Goal: Book appointment/travel/reservation

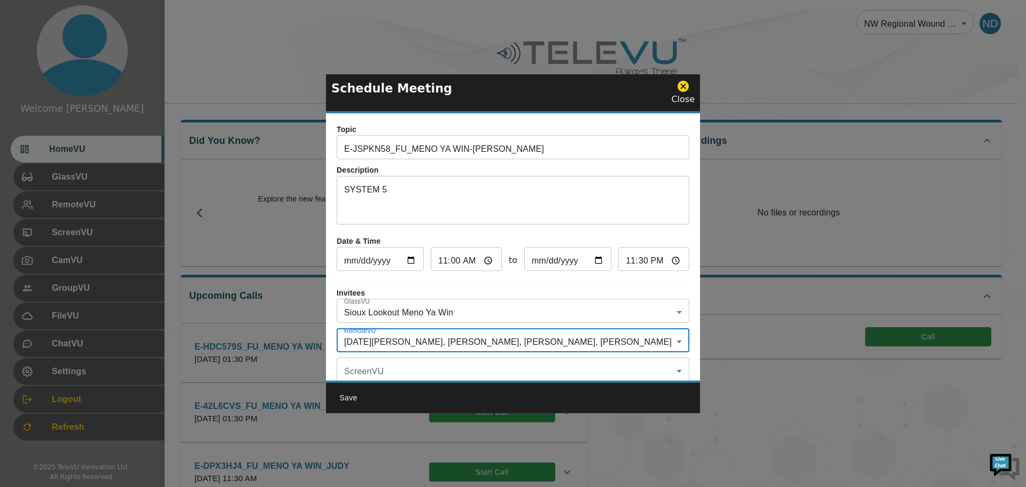
scroll to position [63, 0]
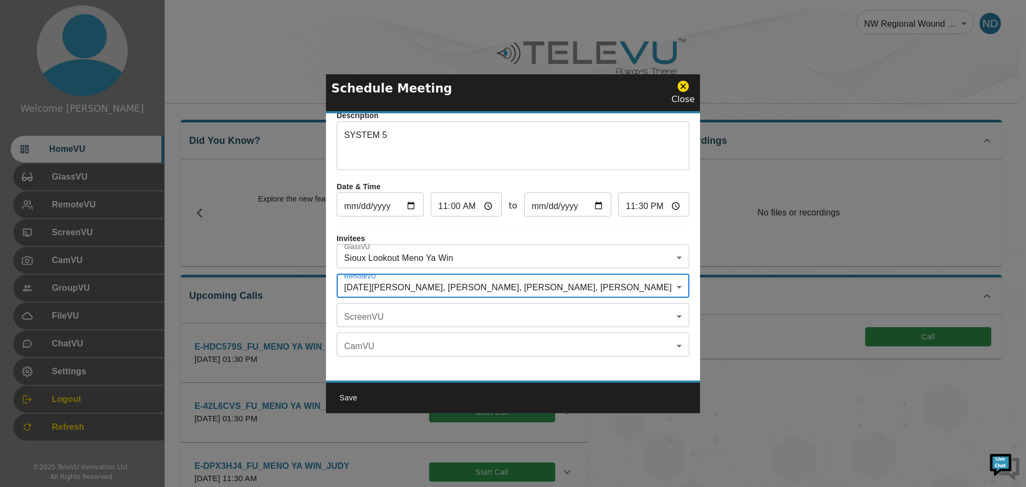
click at [687, 86] on icon at bounding box center [683, 86] width 11 height 11
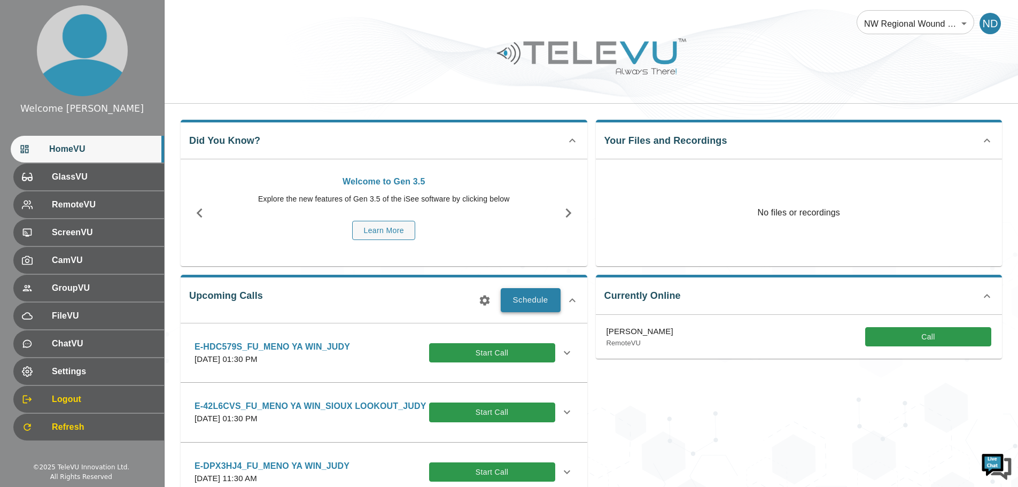
click at [538, 295] on button "Schedule" at bounding box center [531, 300] width 60 height 24
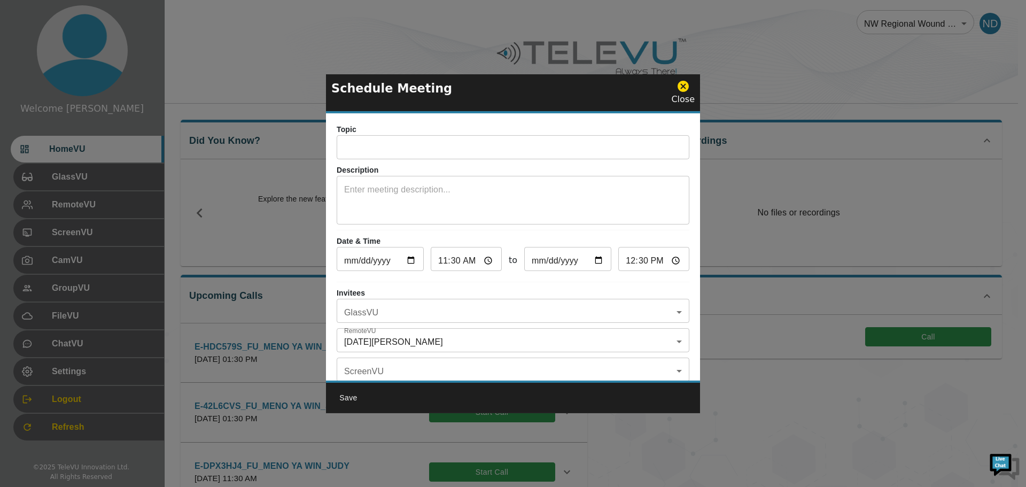
click at [378, 142] on input "text" at bounding box center [513, 148] width 353 height 21
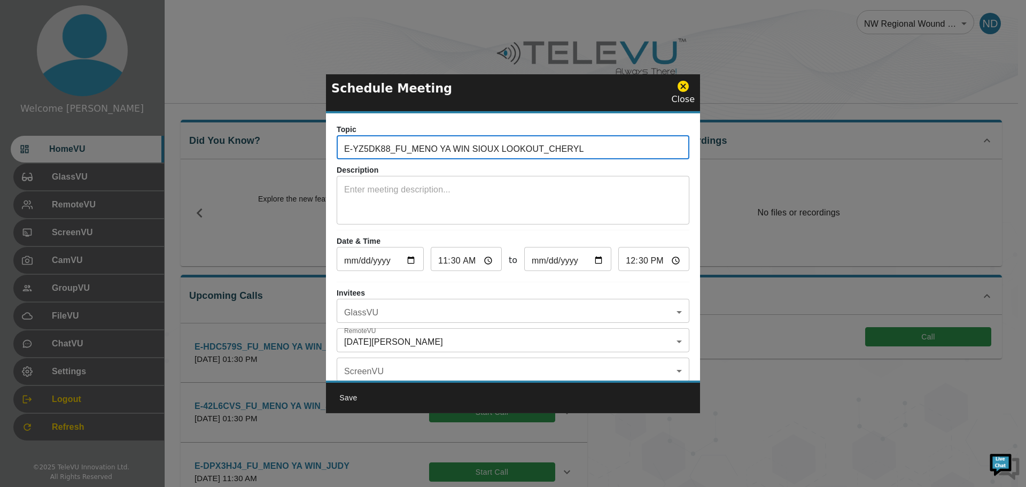
type input "E-YZ5DK88_FU_MENO YA WIN SIOUX LOOKOUT_CHERYL"
click at [410, 263] on input "[DATE]" at bounding box center [380, 260] width 87 height 21
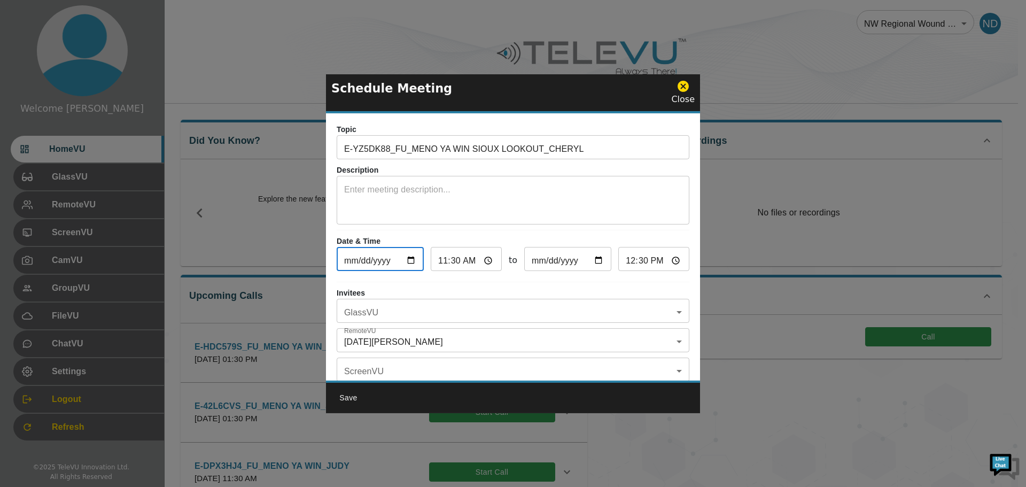
type input "[DATE]"
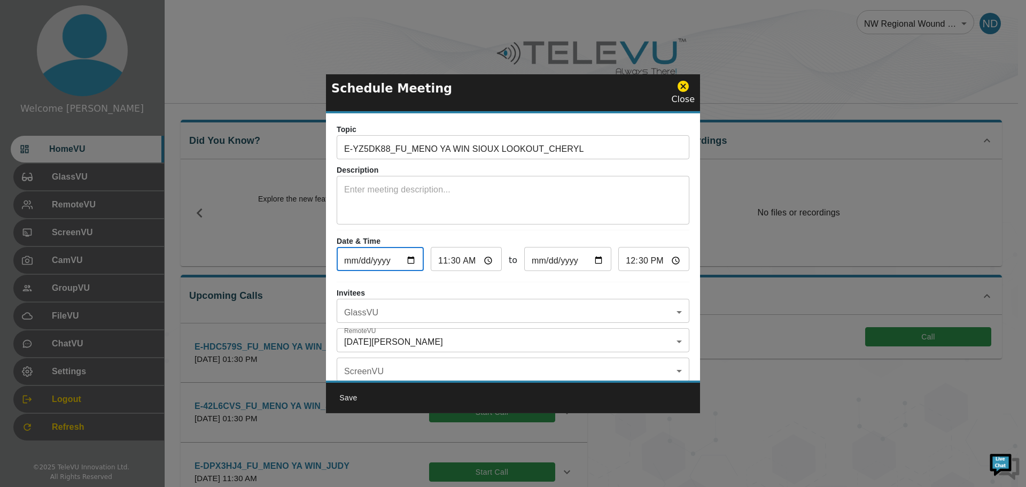
click at [634, 263] on input "12:30" at bounding box center [653, 260] width 71 height 21
type input "12:00"
click at [672, 315] on body "Welcome [DATE] HomeVU GlassVU RemoteVU ScreenVU CamVU GroupVU FileVU ChatVU Set…" at bounding box center [513, 417] width 1026 height 834
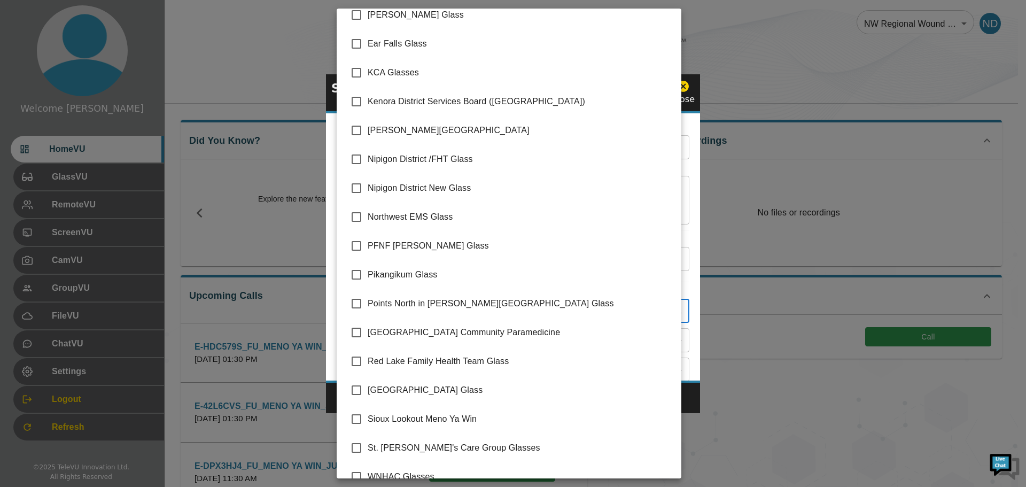
scroll to position [145, 0]
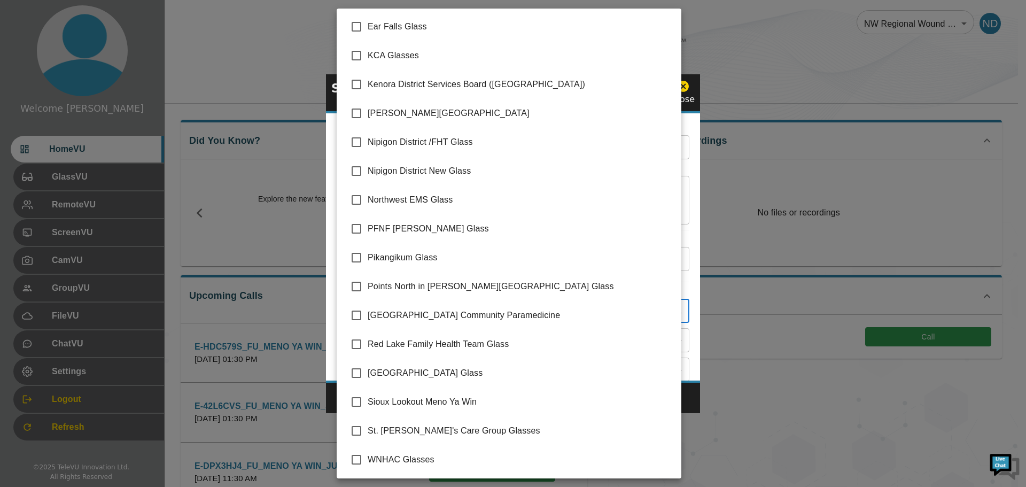
click at [357, 401] on input "checkbox" at bounding box center [356, 402] width 22 height 22
checkbox input "true"
type input "Sioux Lookout Meno Ya Win"
click at [688, 399] on div at bounding box center [513, 243] width 1026 height 487
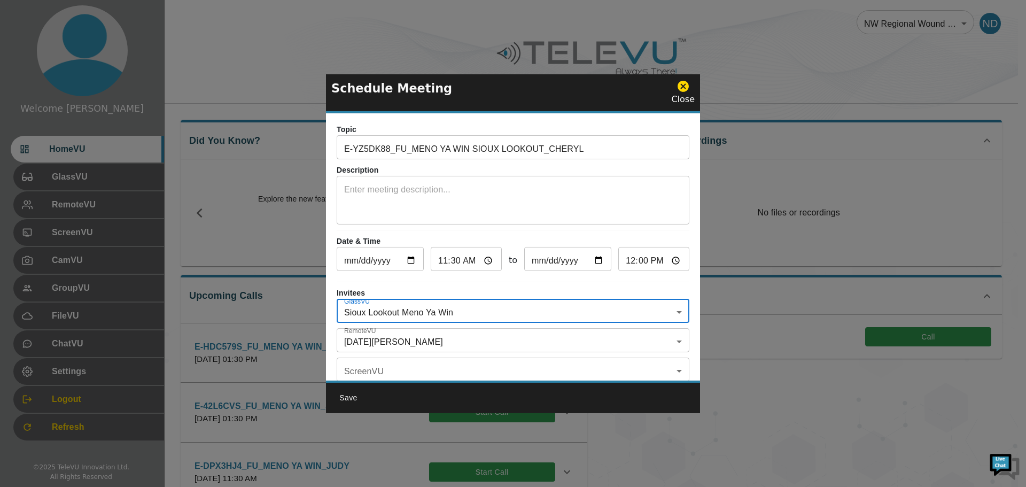
click at [676, 341] on body "Welcome [DATE] HomeVU GlassVU RemoteVU ScreenVU CamVU GroupVU FileVU ChatVU Set…" at bounding box center [513, 417] width 1026 height 834
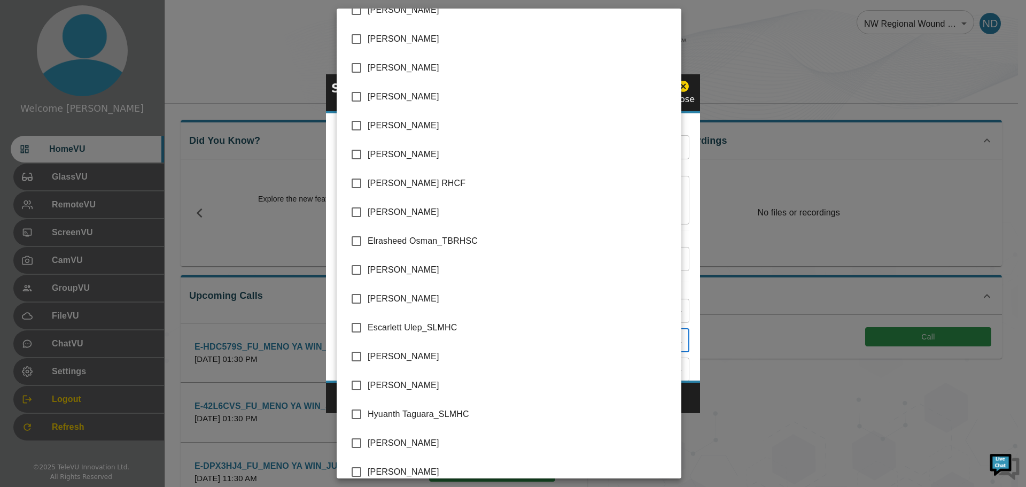
scroll to position [514, 0]
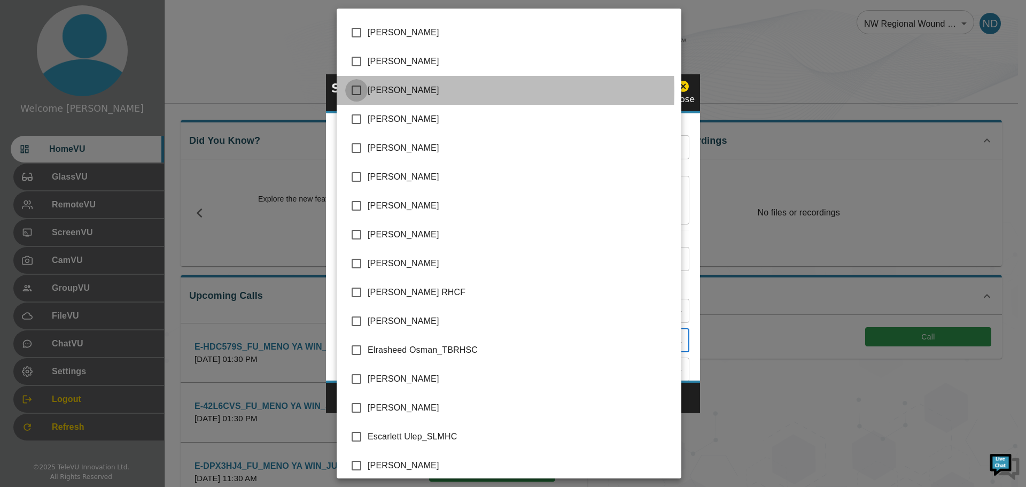
click at [356, 91] on input "checkbox" at bounding box center [356, 90] width 22 height 22
checkbox input "true"
type input "[DATE][PERSON_NAME],[PERSON_NAME]"
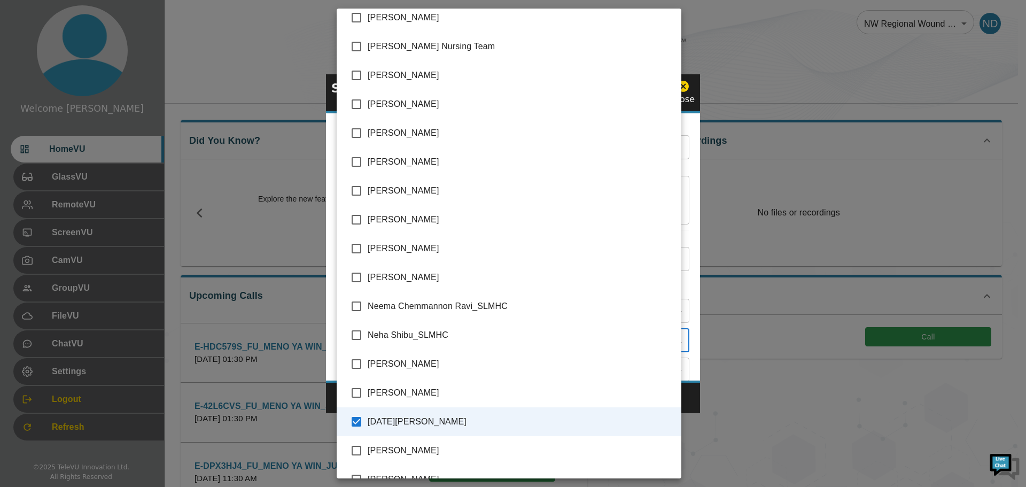
scroll to position [1904, 0]
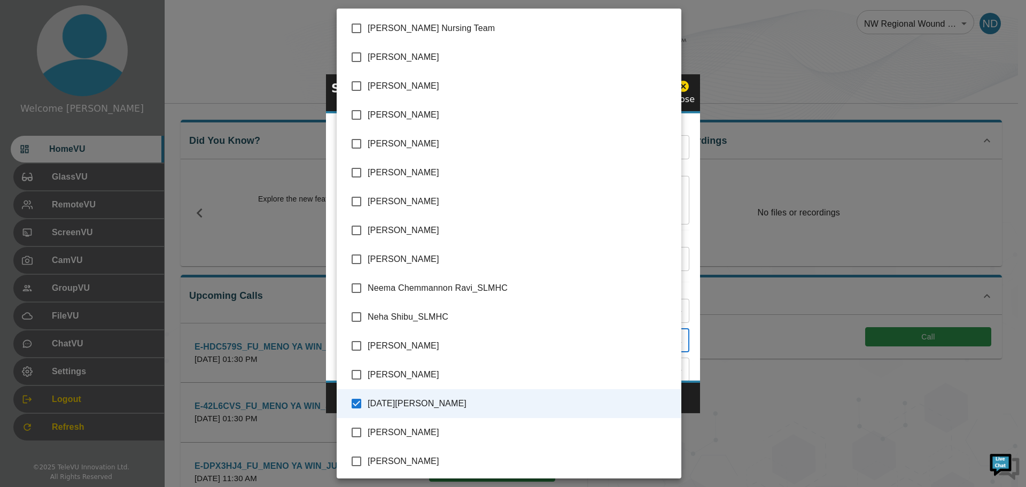
click at [358, 373] on input "checkbox" at bounding box center [356, 374] width 22 height 22
checkbox input "true"
type input "[DATE][PERSON_NAME],[PERSON_NAME],[PERSON_NAME]"
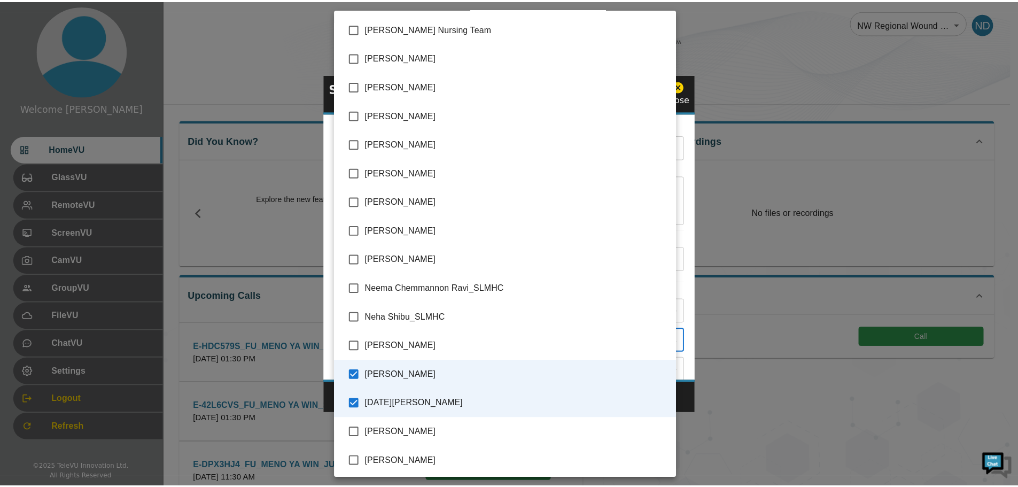
scroll to position [2011, 0]
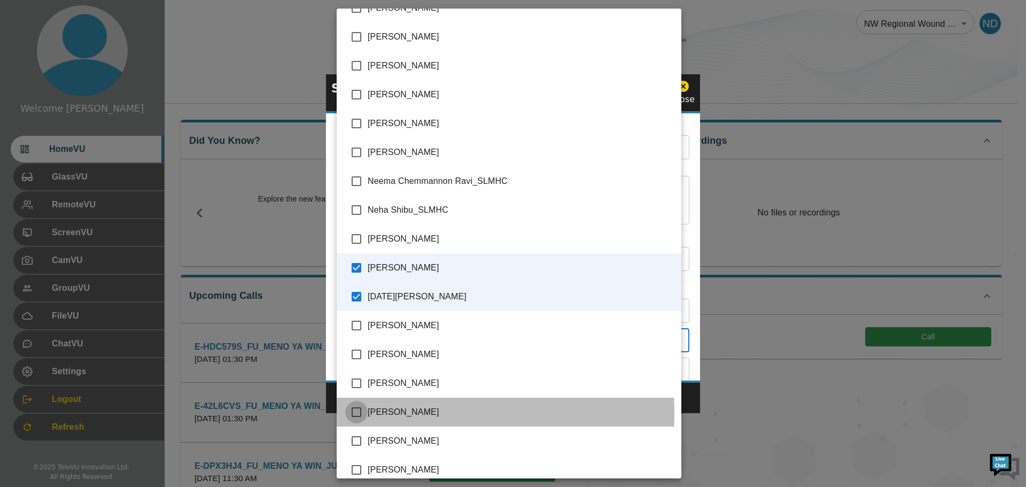
click at [358, 412] on input "checkbox" at bounding box center [356, 412] width 22 height 22
checkbox input "true"
type input "[DATE][PERSON_NAME],[PERSON_NAME],[PERSON_NAME],[PERSON_NAME]"
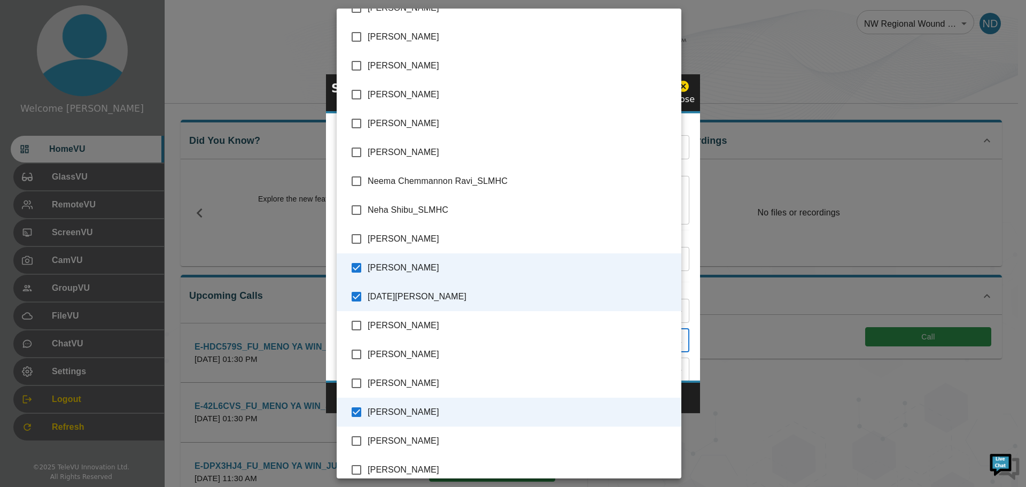
click at [700, 402] on div at bounding box center [513, 243] width 1026 height 487
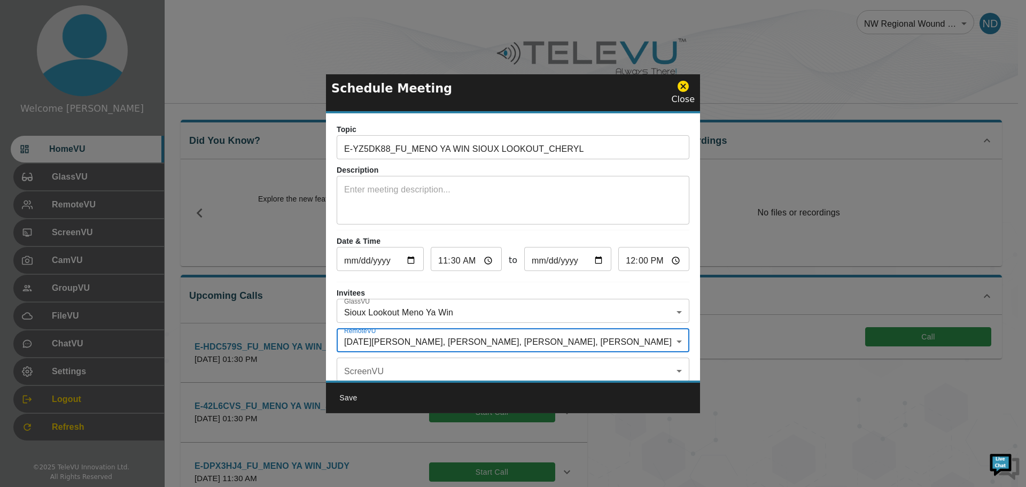
click at [365, 195] on textarea at bounding box center [513, 201] width 338 height 37
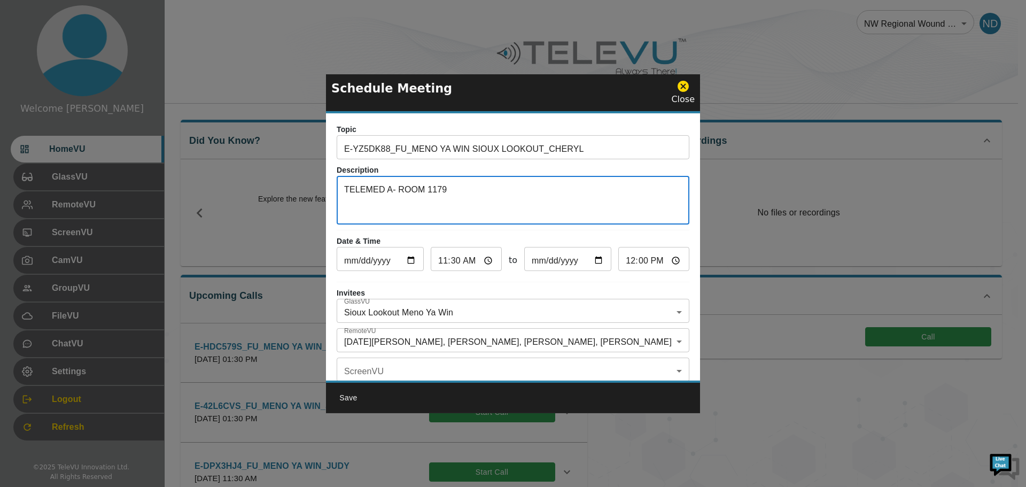
type textarea "TELEMED A- ROOM 1179"
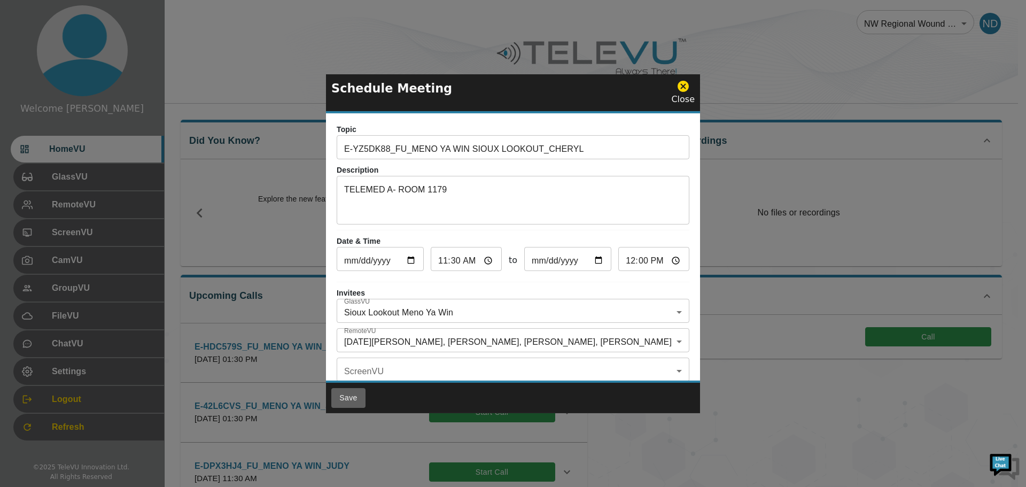
click at [345, 398] on button "Save" at bounding box center [348, 398] width 34 height 20
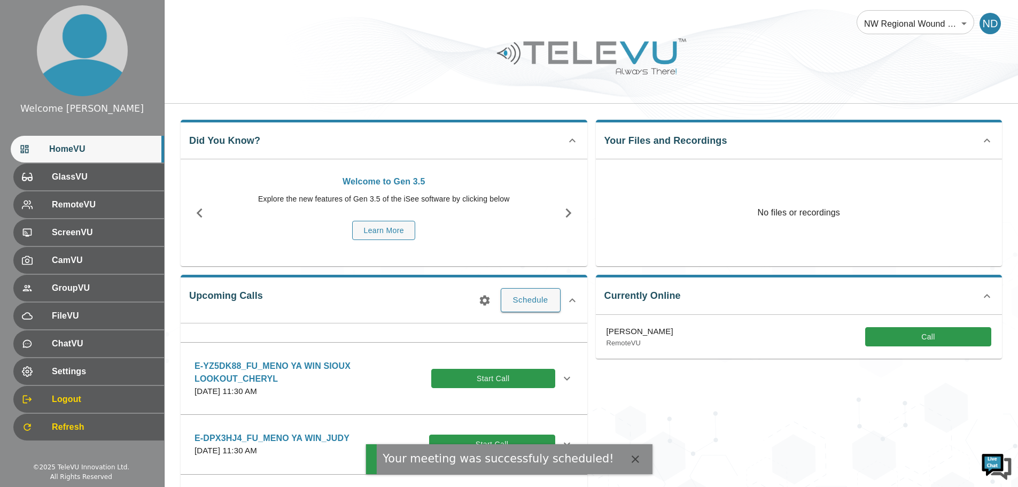
scroll to position [107, 0]
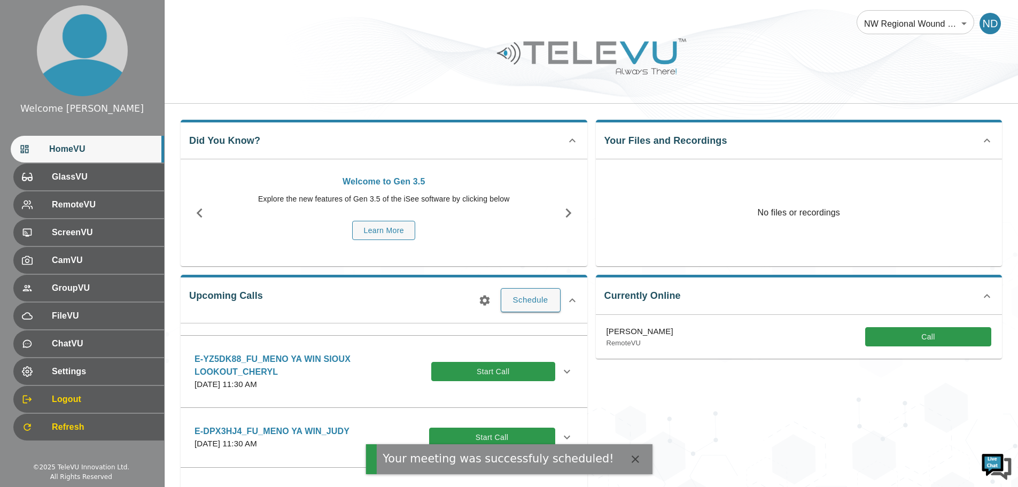
click at [564, 373] on icon at bounding box center [567, 371] width 6 height 4
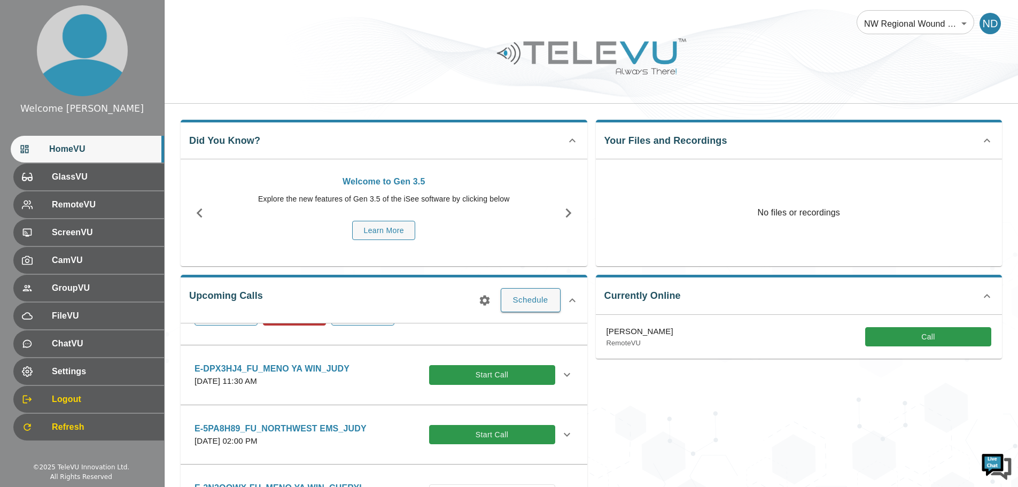
scroll to position [374, 0]
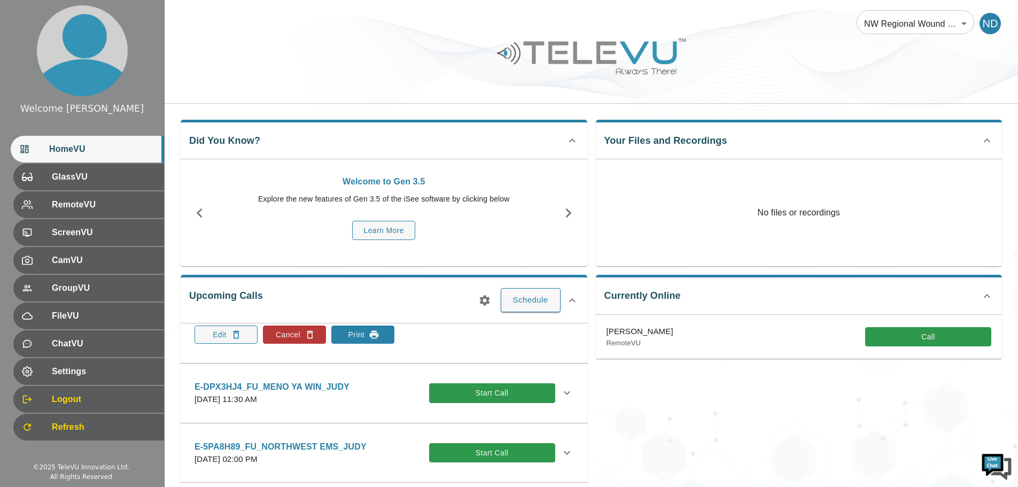
click at [365, 344] on button "Print" at bounding box center [362, 334] width 63 height 18
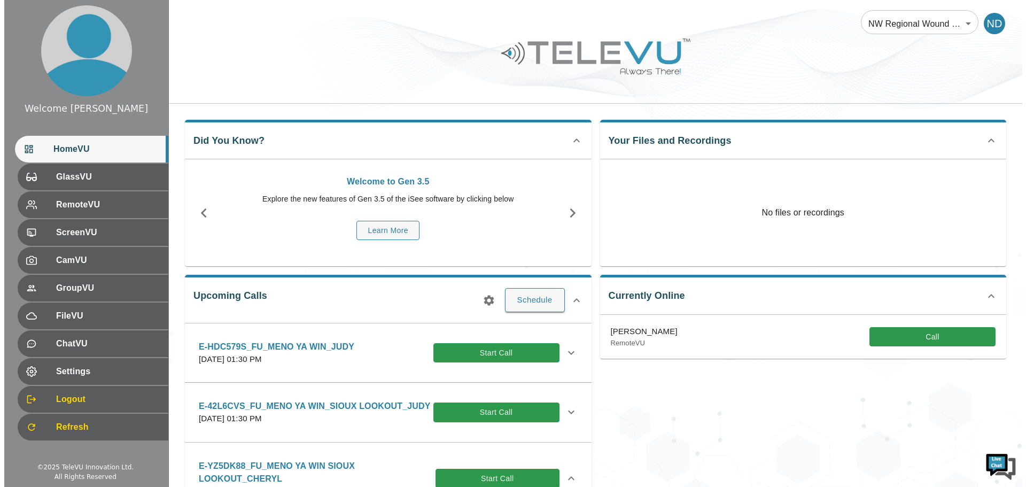
scroll to position [107, 0]
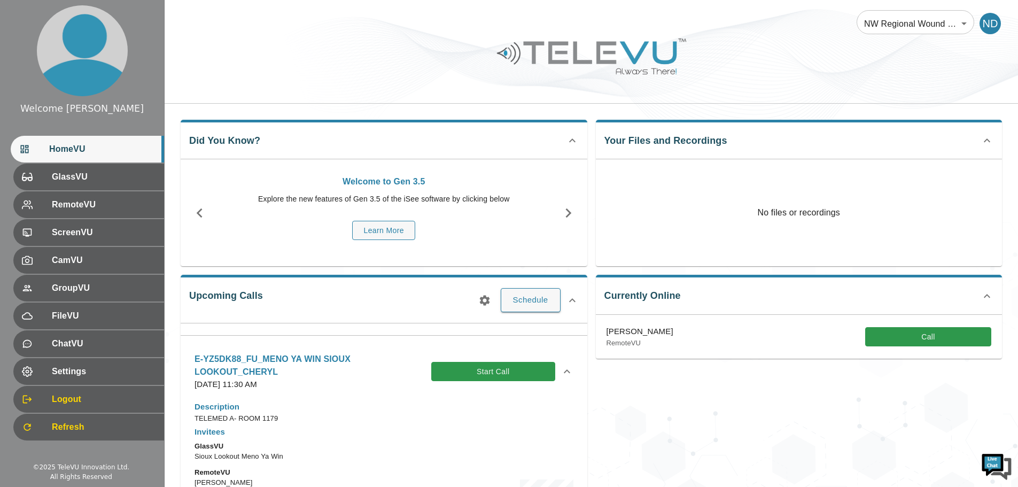
click at [561, 378] on icon at bounding box center [567, 371] width 13 height 13
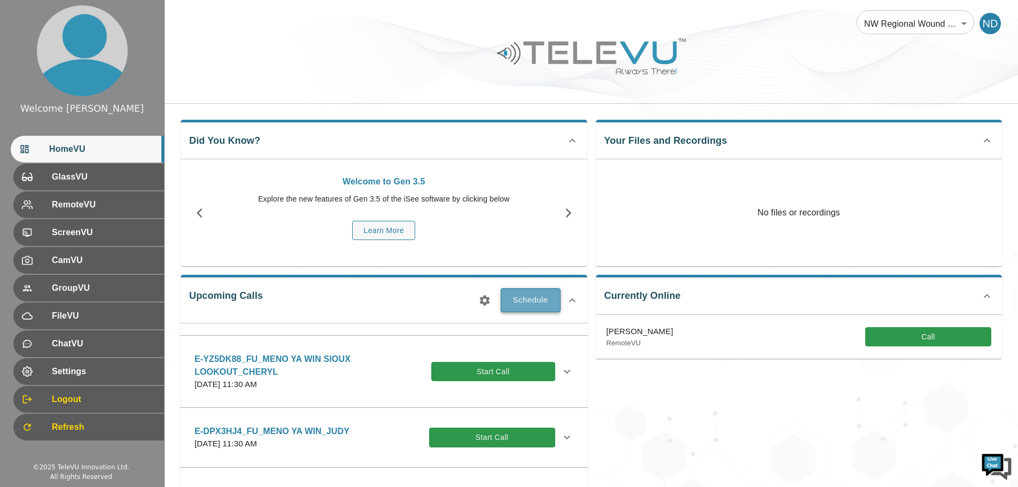
click at [539, 302] on button "Schedule" at bounding box center [531, 300] width 60 height 24
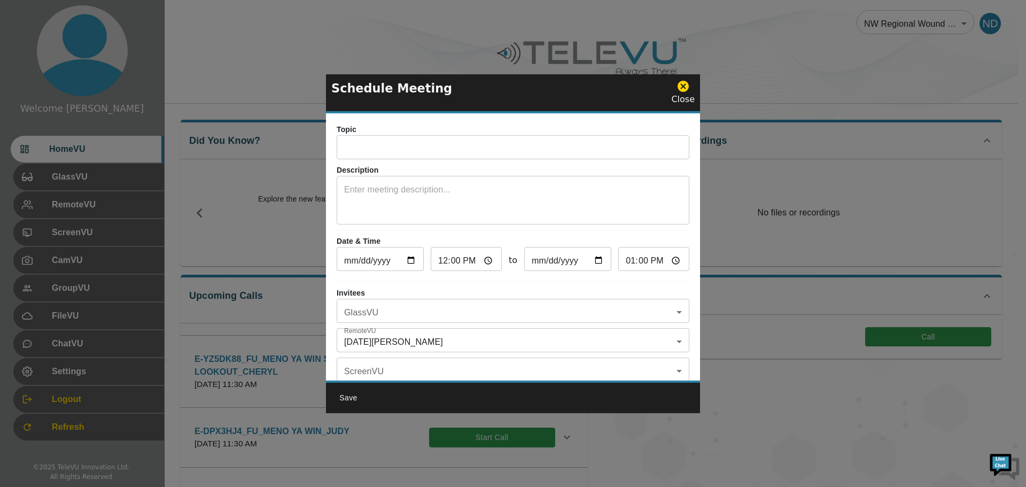
click at [412, 140] on input "text" at bounding box center [513, 148] width 353 height 21
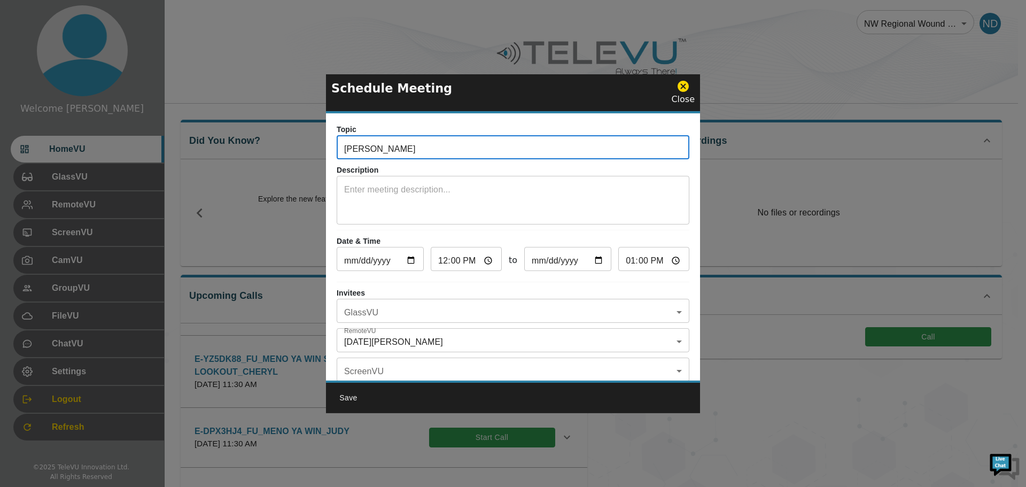
type input "E-JSPKN58_FU_MENO YA WIN-[PERSON_NAME]"
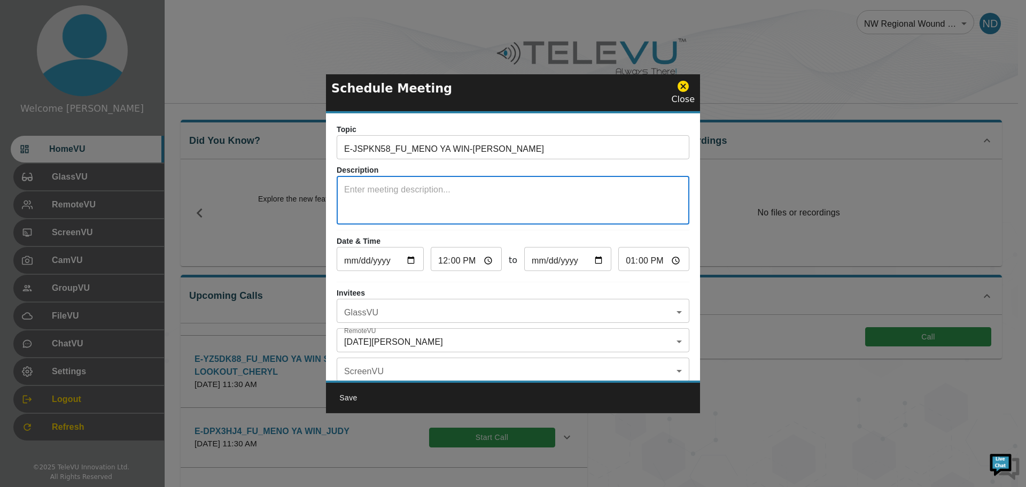
click at [366, 198] on textarea at bounding box center [513, 201] width 338 height 37
type textarea "SYSTEM 5"
click at [408, 262] on input "[DATE]" at bounding box center [380, 260] width 87 height 21
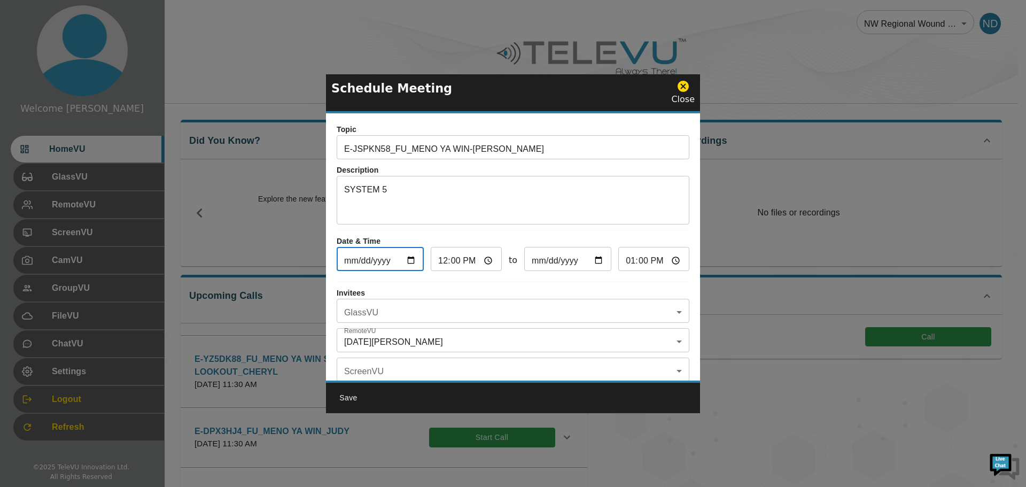
type input "[DATE]"
click at [439, 260] on input "12:00" at bounding box center [466, 260] width 71 height 21
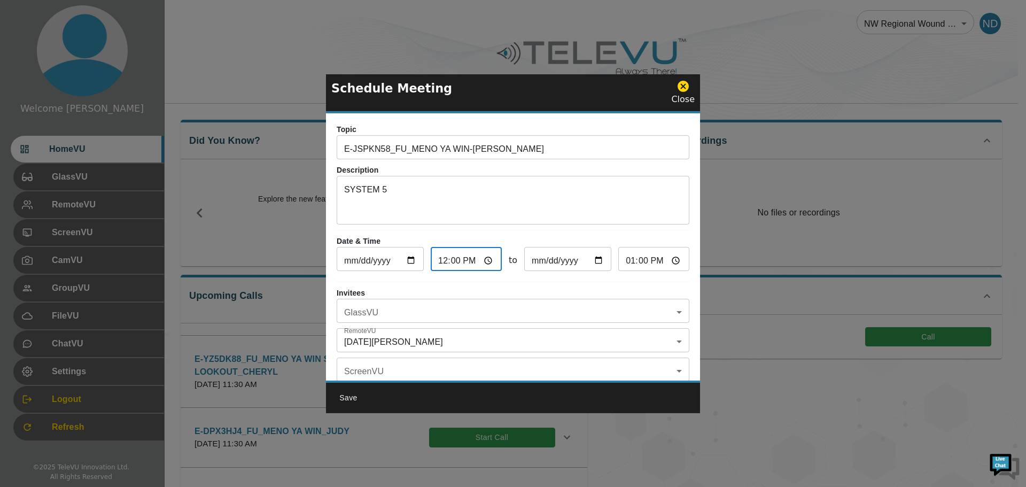
type input "13:00"
type input "14:00"
type input "23:00"
type input "00:00"
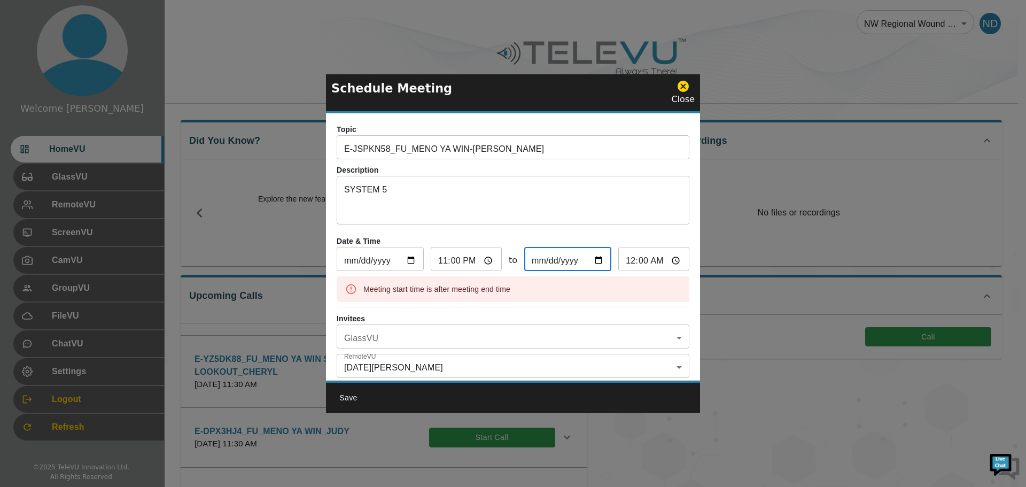
click at [463, 259] on input "23:00" at bounding box center [466, 260] width 71 height 21
type input "11:00"
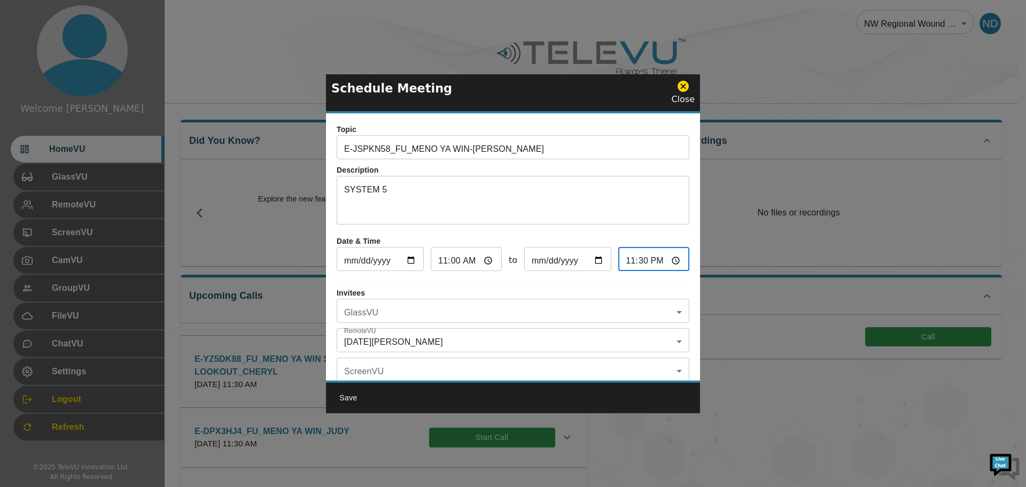
click at [644, 261] on input "23:30" at bounding box center [653, 260] width 71 height 21
type input "11:30"
click at [669, 309] on body "Welcome [DATE] HomeVU GlassVU RemoteVU ScreenVU CamVU GroupVU FileVU ChatVU Set…" at bounding box center [513, 417] width 1026 height 834
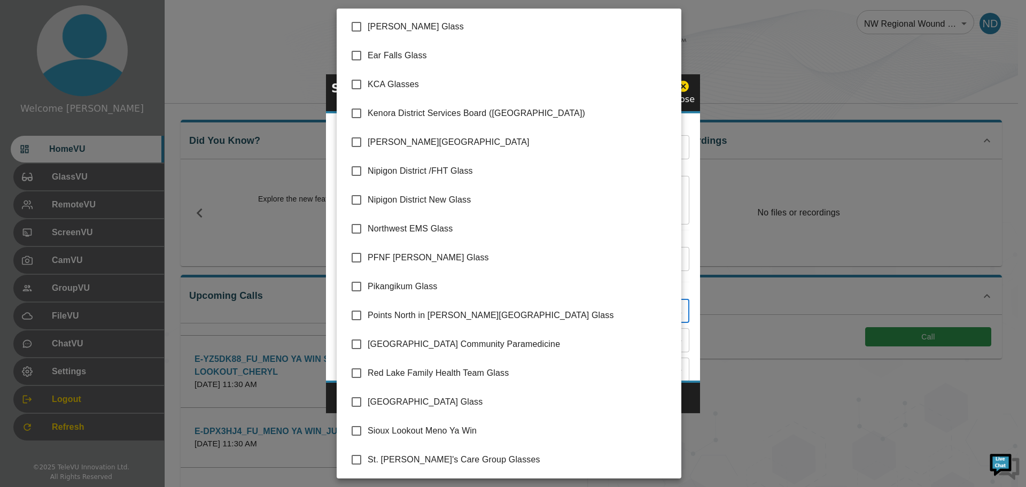
scroll to position [145, 0]
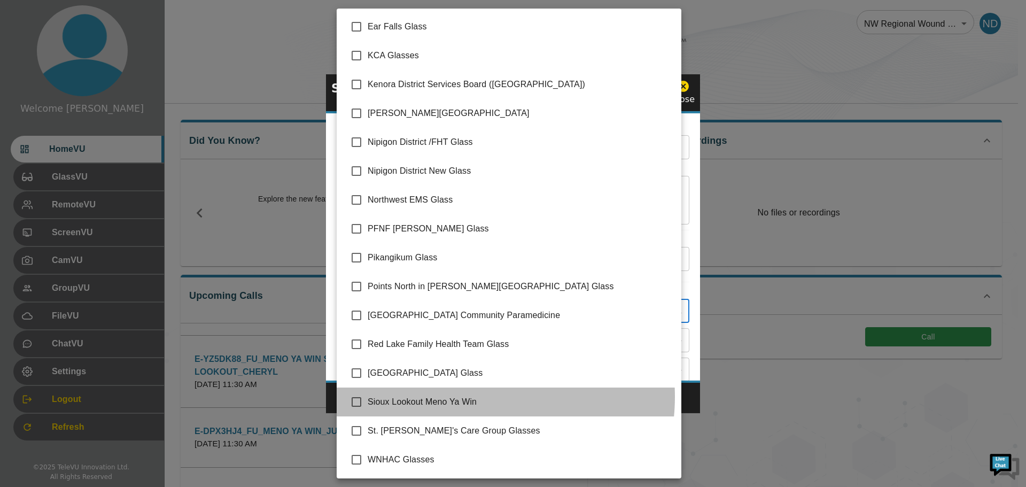
click at [466, 397] on span "Sioux Lookout Meno Ya Win" at bounding box center [520, 402] width 305 height 13
type input "Sioux Lookout Meno Ya Win"
checkbox input "true"
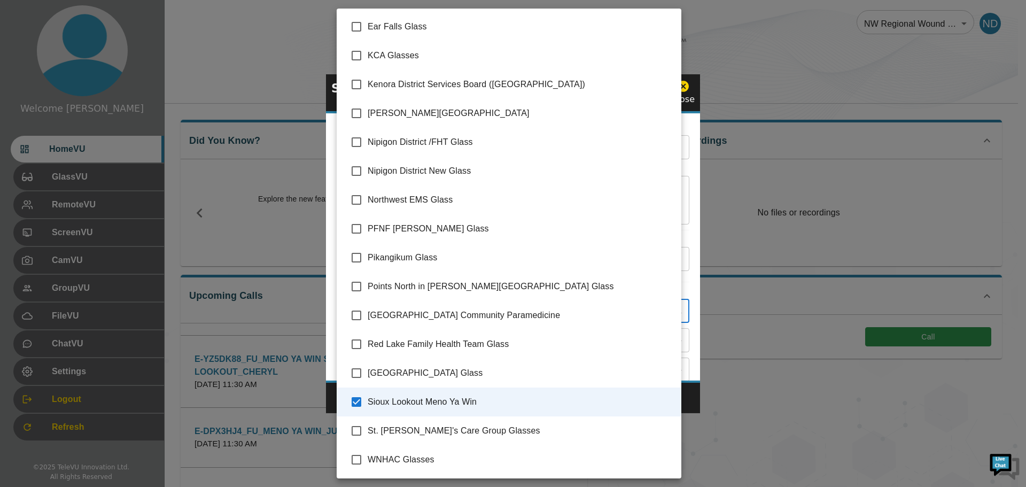
click at [694, 399] on div at bounding box center [513, 243] width 1026 height 487
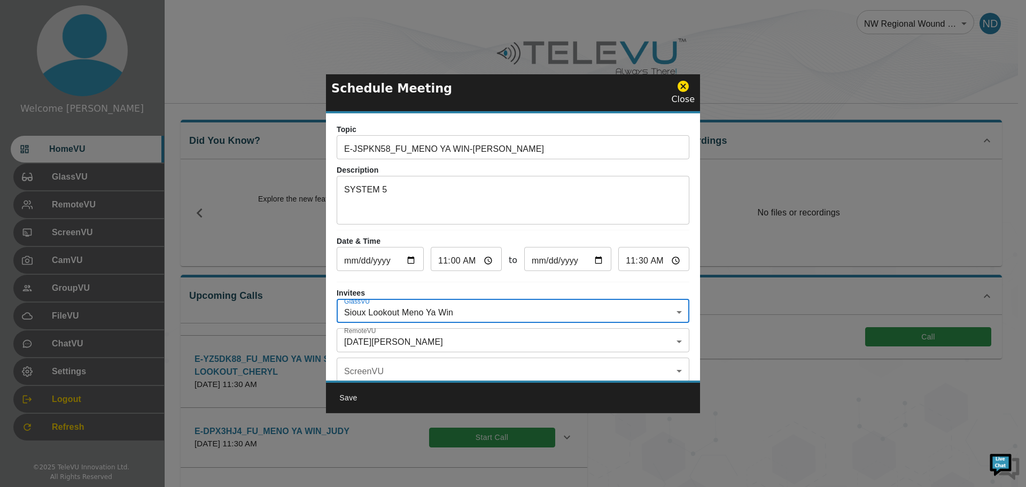
click at [668, 339] on body "Welcome [DATE] HomeVU GlassVU RemoteVU ScreenVU CamVU GroupVU FileVU ChatVU Set…" at bounding box center [513, 417] width 1026 height 834
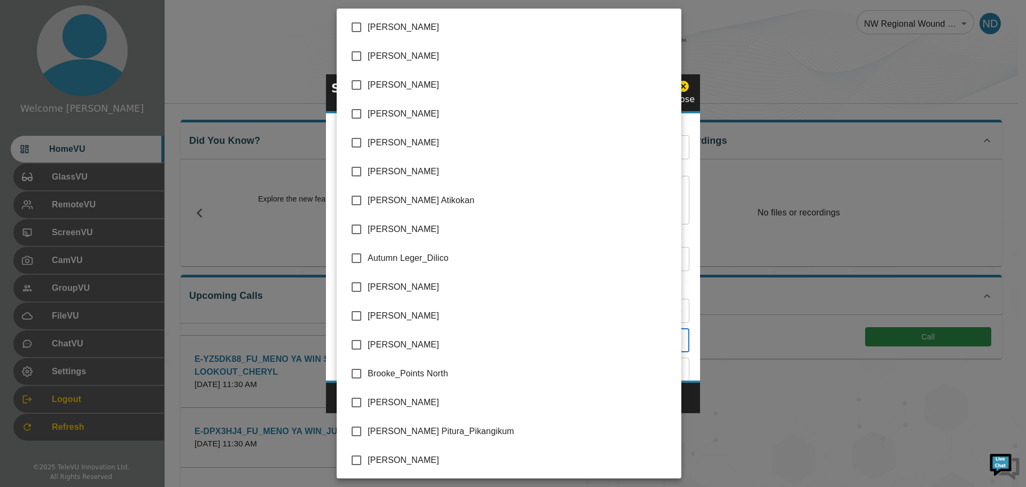
scroll to position [2064, 0]
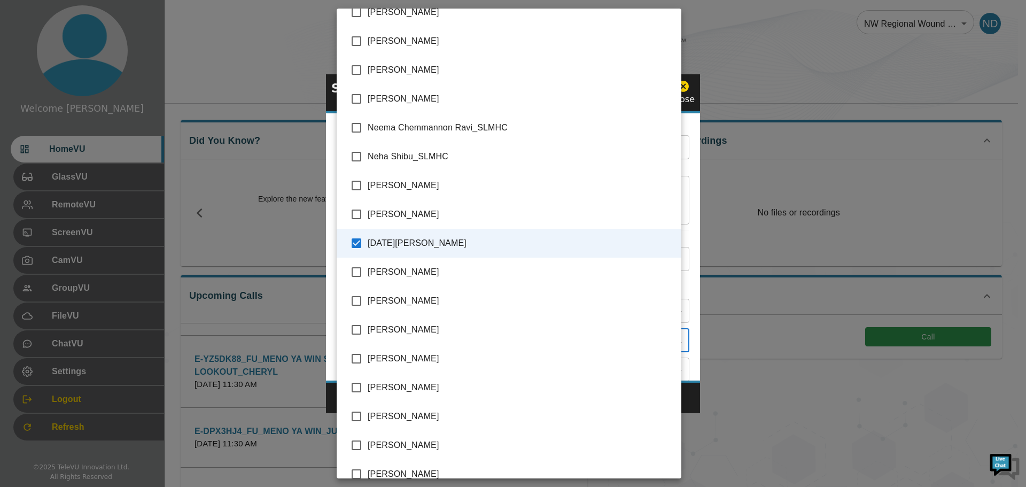
click at [359, 211] on input "checkbox" at bounding box center [356, 214] width 22 height 22
checkbox input "true"
type input "[DATE][PERSON_NAME],[PERSON_NAME]"
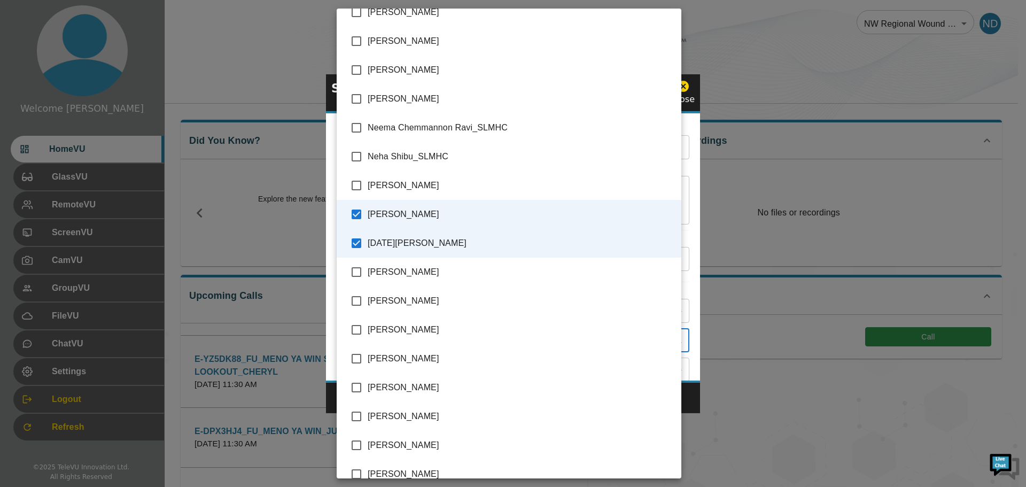
click at [358, 359] on input "checkbox" at bounding box center [356, 358] width 22 height 22
checkbox input "true"
type input "[DATE][PERSON_NAME],[PERSON_NAME],[PERSON_NAME]"
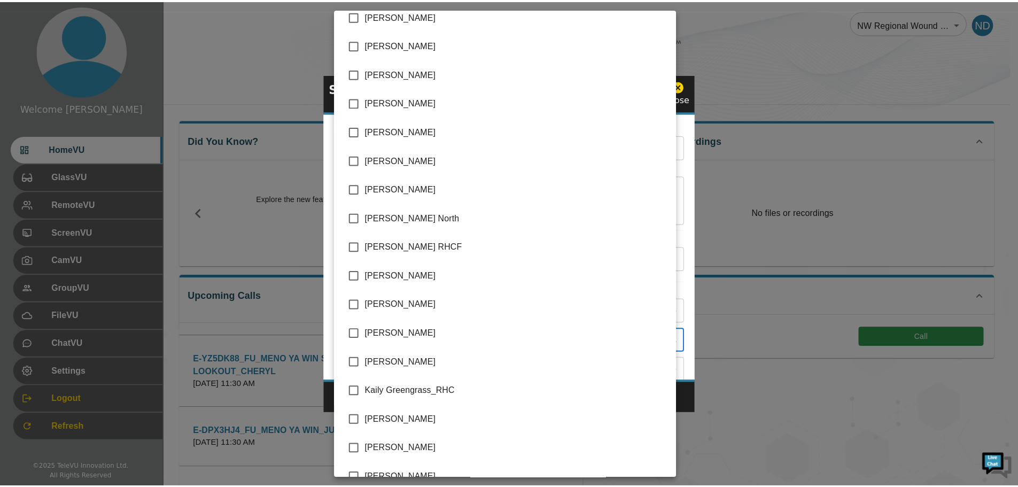
scroll to position [1102, 0]
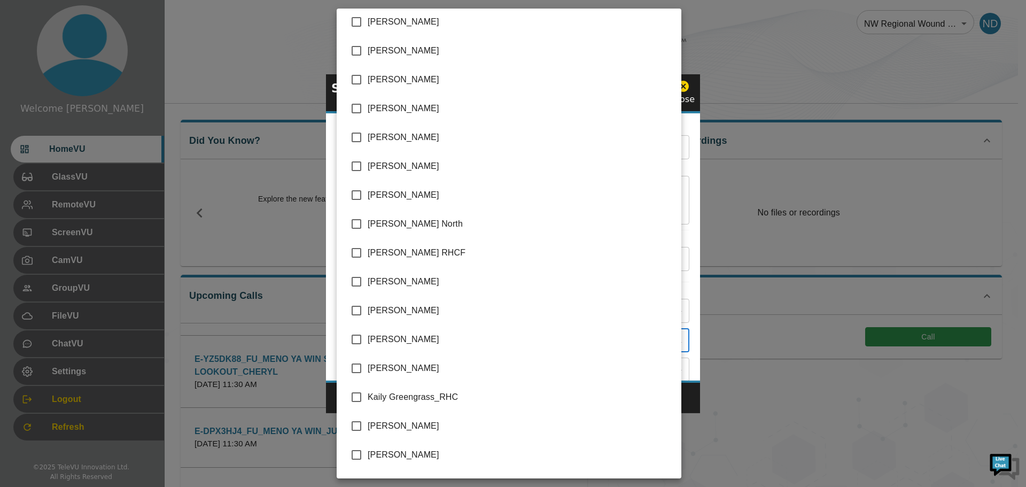
click at [357, 311] on input "checkbox" at bounding box center [356, 310] width 22 height 22
checkbox input "true"
type input "[DATE][PERSON_NAME],[PERSON_NAME],[PERSON_NAME],[PERSON_NAME]"
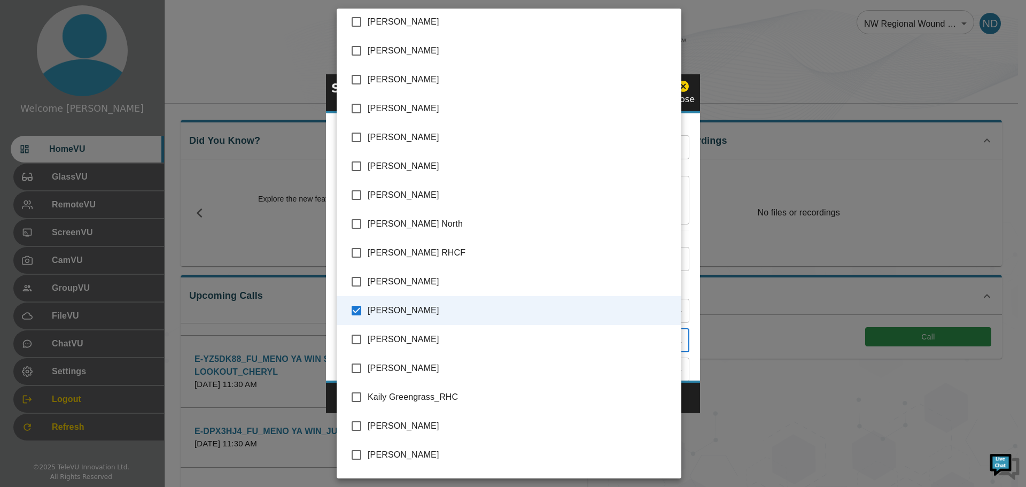
click at [692, 396] on div at bounding box center [513, 243] width 1026 height 487
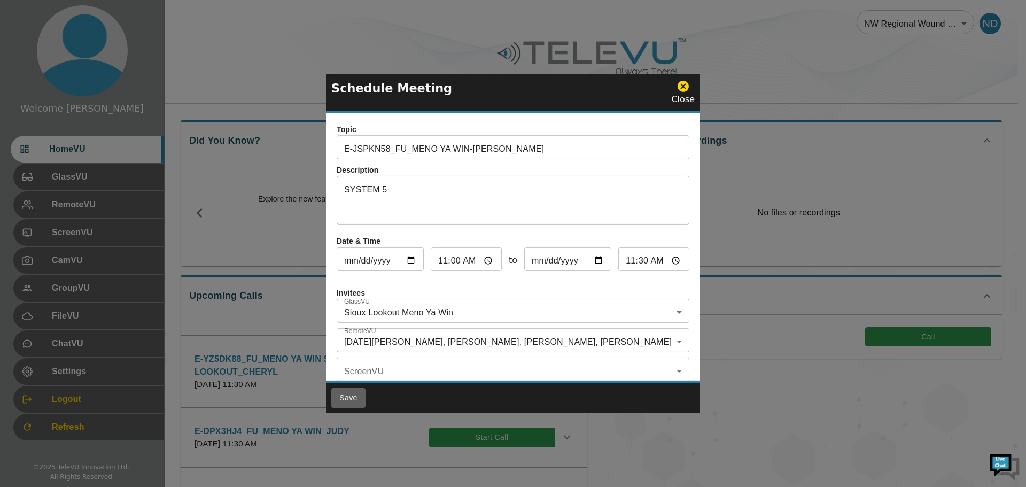
click at [352, 398] on button "Save" at bounding box center [348, 398] width 34 height 20
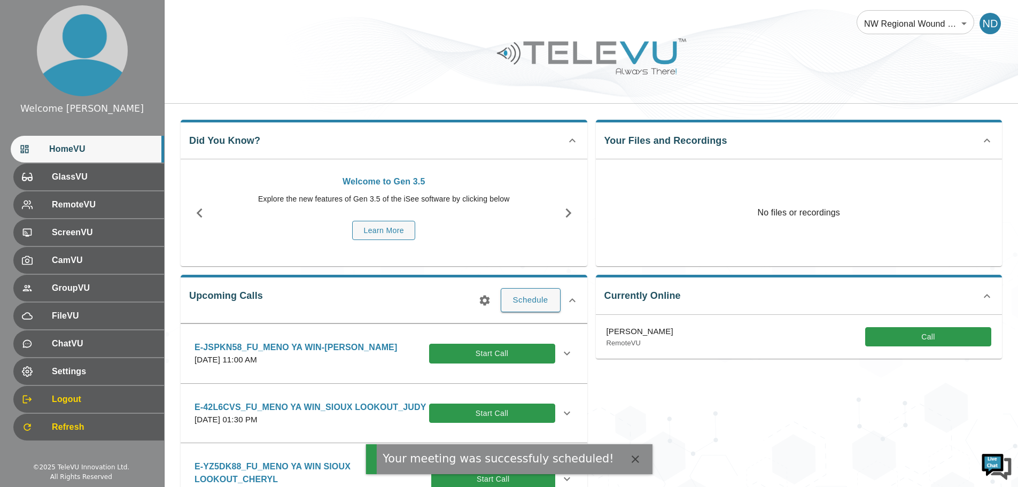
scroll to position [0, 0]
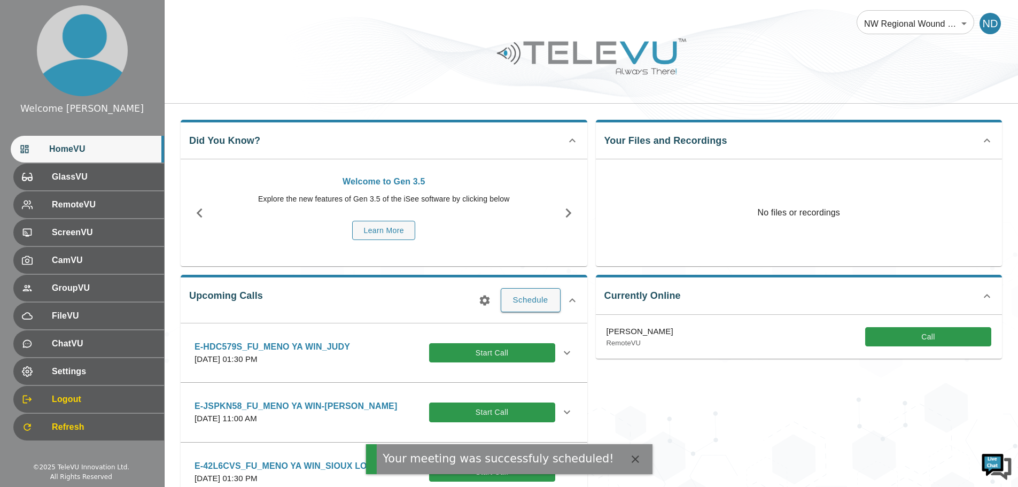
click at [341, 402] on p "E-JSPKN58_FU_MENO YA WIN-[PERSON_NAME]" at bounding box center [296, 406] width 203 height 13
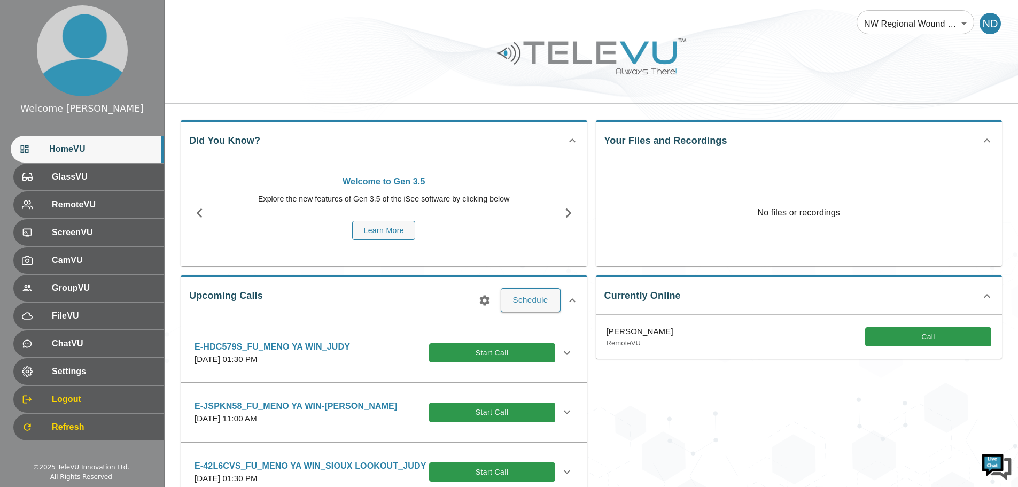
click at [561, 412] on icon at bounding box center [567, 412] width 13 height 13
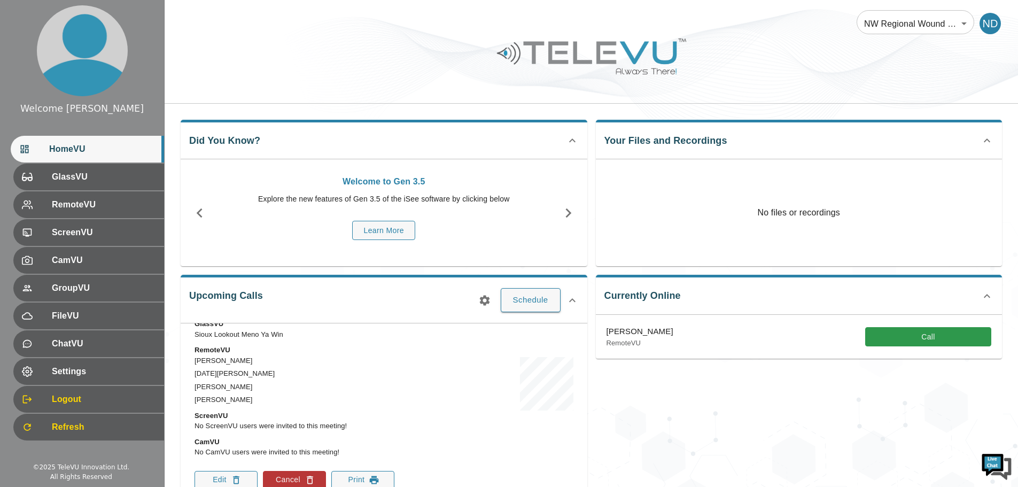
scroll to position [160, 0]
click at [362, 477] on button "Print" at bounding box center [362, 476] width 63 height 18
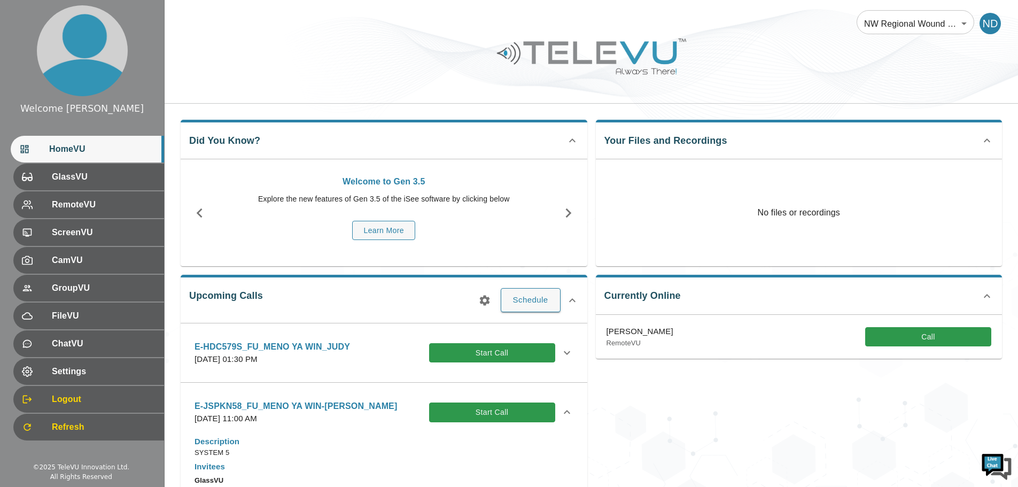
click at [561, 410] on icon at bounding box center [567, 412] width 13 height 13
